Goal: Transaction & Acquisition: Book appointment/travel/reservation

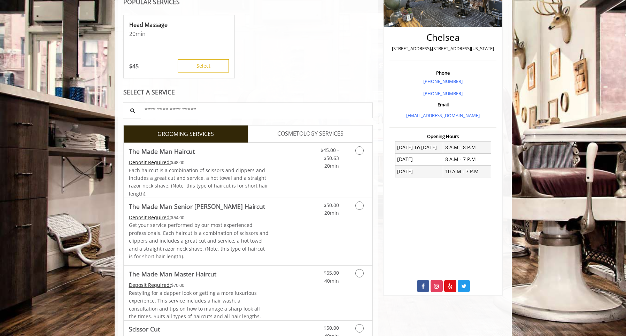
scroll to position [209, 0]
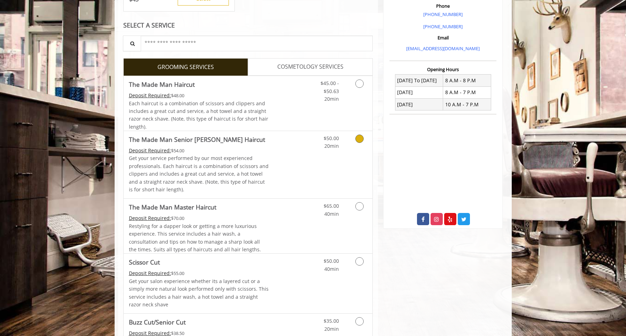
click at [324, 180] on div "$50.00 20min" at bounding box center [341, 164] width 62 height 67
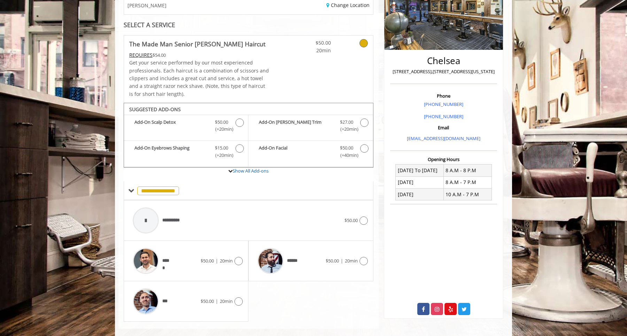
scroll to position [129, 0]
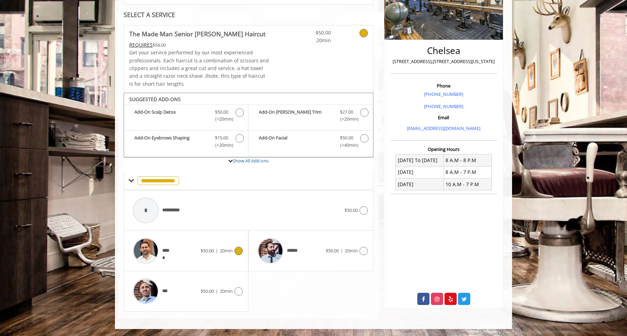
click at [176, 247] on div "*****" at bounding box center [164, 250] width 71 height 33
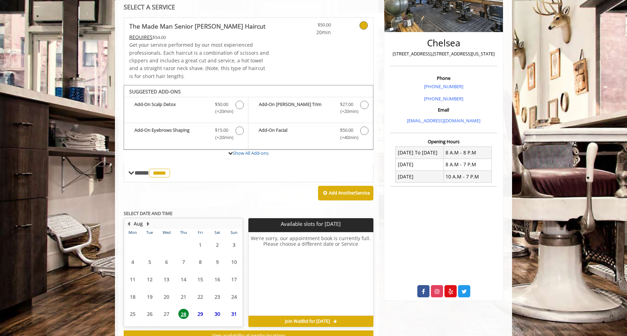
scroll to position [162, 0]
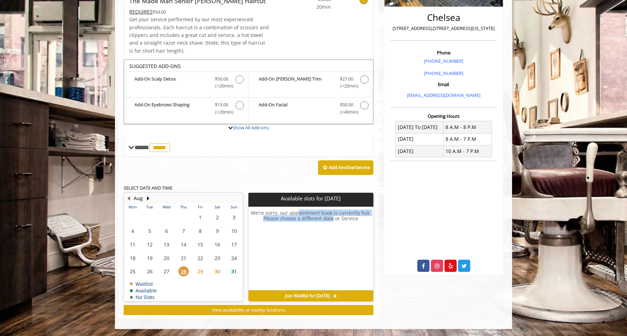
drag, startPoint x: 296, startPoint y: 214, endPoint x: 330, endPoint y: 218, distance: 34.0
click at [330, 218] on h6 "We're sorry, our appointment book is currently full. Please choose a different …" at bounding box center [311, 248] width 124 height 77
click at [198, 271] on span "29" at bounding box center [200, 271] width 10 height 10
click at [216, 272] on span "30" at bounding box center [217, 271] width 10 height 10
click at [232, 273] on span "31" at bounding box center [234, 271] width 10 height 10
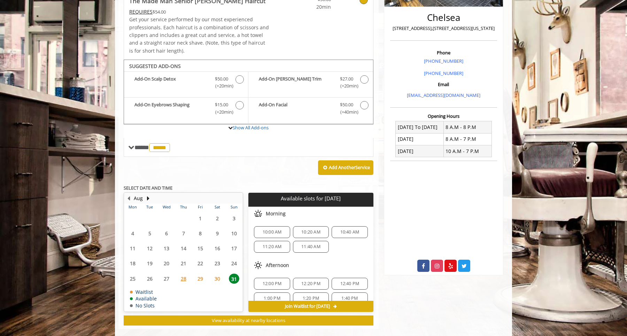
scroll to position [173, 0]
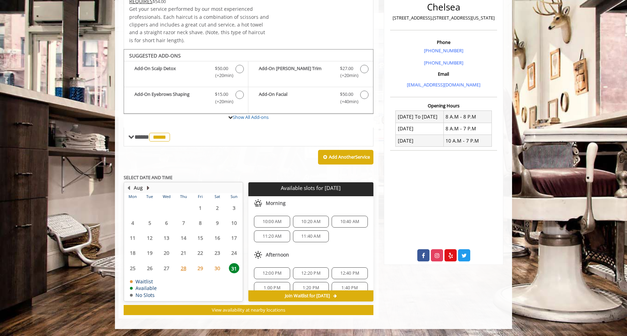
click at [148, 187] on button "Next Month" at bounding box center [148, 188] width 6 height 8
